Goal: Check status: Check status

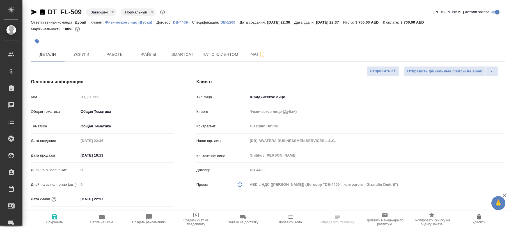
select select "RU"
type input "[PERSON_NAME]"
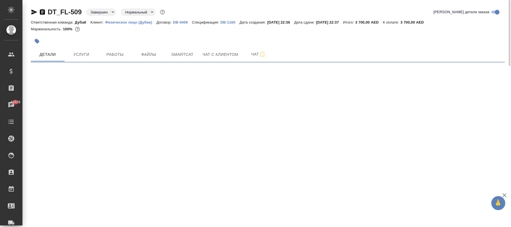
click at [231, 23] on p "DB-1160" at bounding box center [229, 22] width 19 height 4
select select "RU"
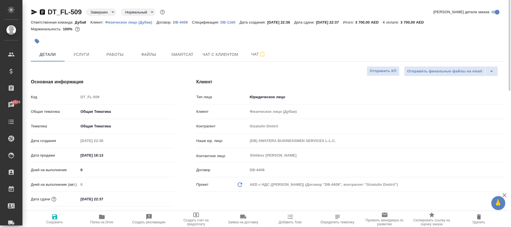
type textarea "x"
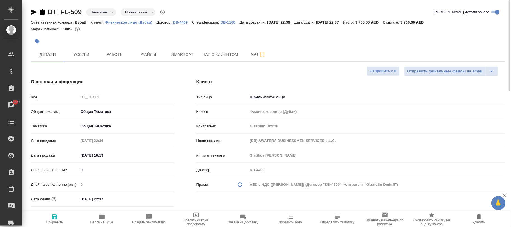
type textarea "x"
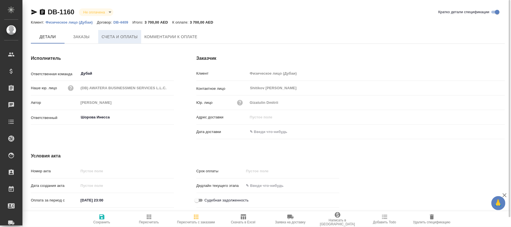
click at [121, 38] on span "Счета и оплаты" at bounding box center [119, 36] width 36 height 7
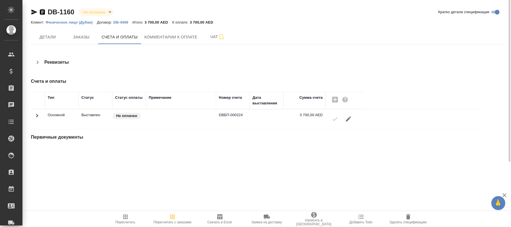
click at [104, 13] on body "🙏 .cls-1 fill:#fff; AWATERA [PERSON_NAME]fokina Клиенты Спецификации Заказы Чат…" at bounding box center [255, 113] width 511 height 227
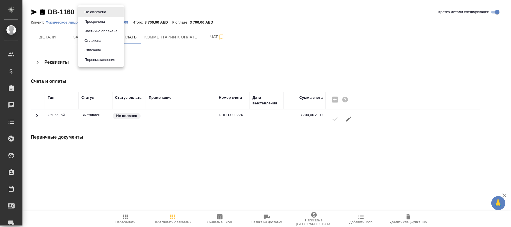
click at [92, 38] on button "Оплачена" at bounding box center [93, 41] width 20 height 6
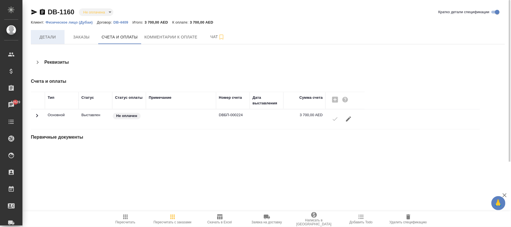
type input "payed"
click at [49, 34] on span "Детали" at bounding box center [47, 37] width 27 height 7
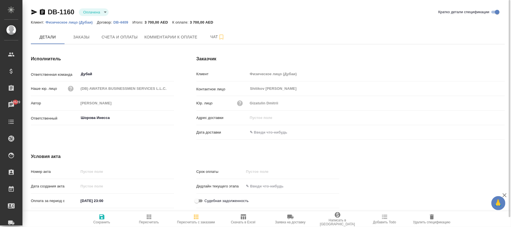
drag, startPoint x: 99, startPoint y: 218, endPoint x: 103, endPoint y: 183, distance: 35.2
click at [99, 218] on icon "button" at bounding box center [101, 216] width 7 height 7
